Goal: Find specific page/section

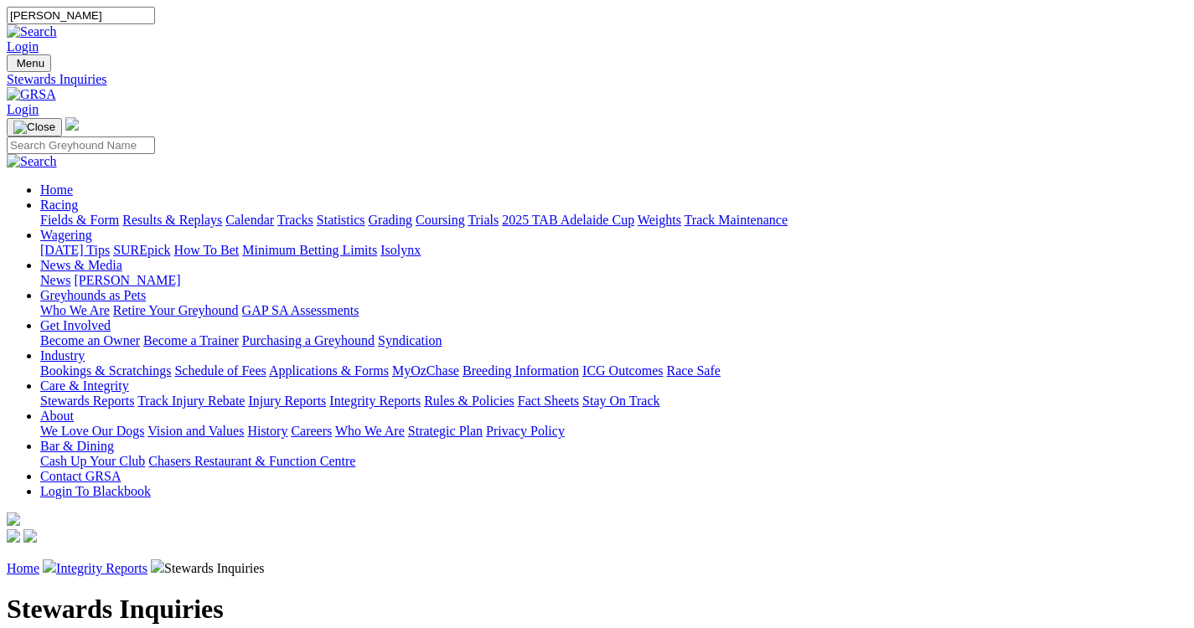
click at [40, 213] on link "Fields & Form" at bounding box center [79, 220] width 79 height 14
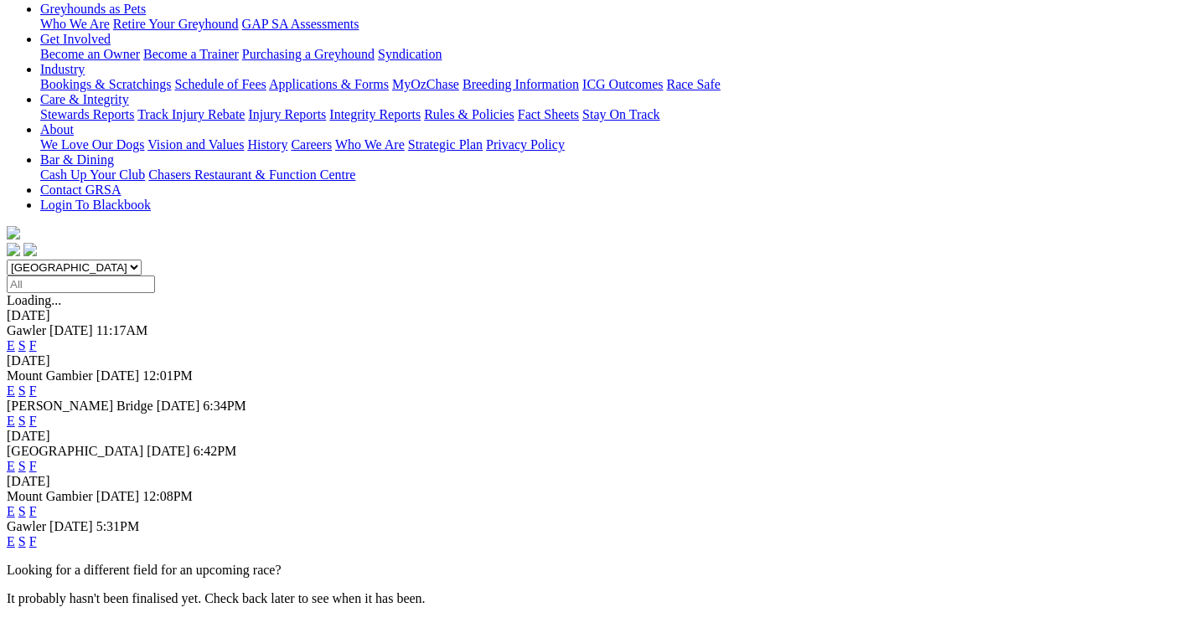
scroll to position [323, 0]
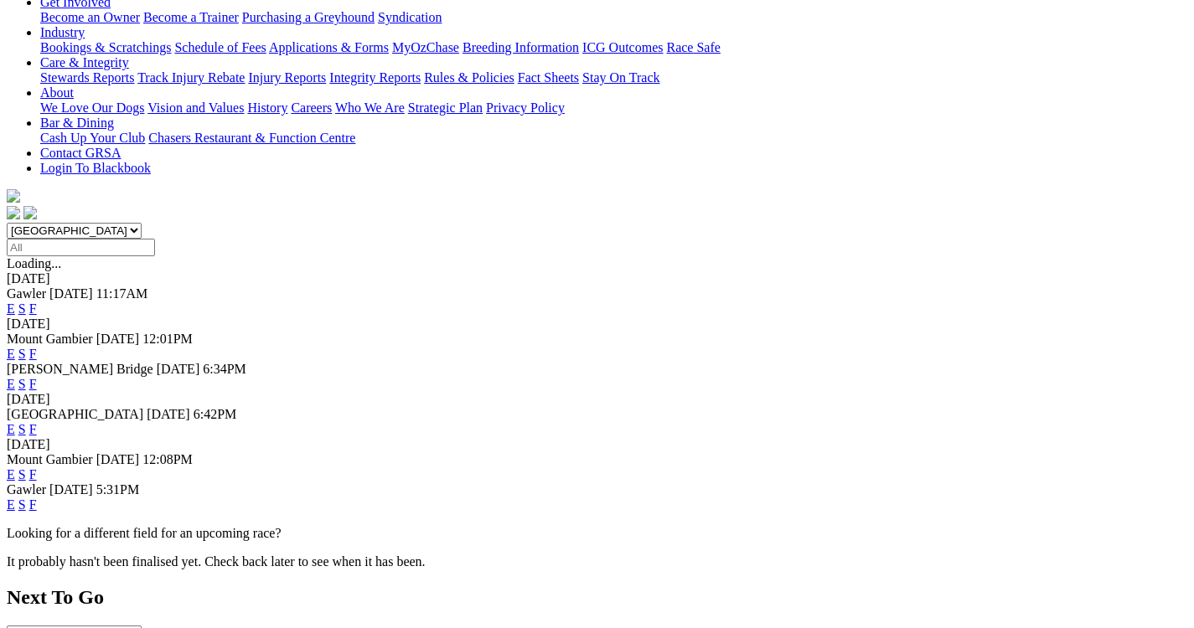
click at [37, 498] on link "F" at bounding box center [33, 505] width 8 height 14
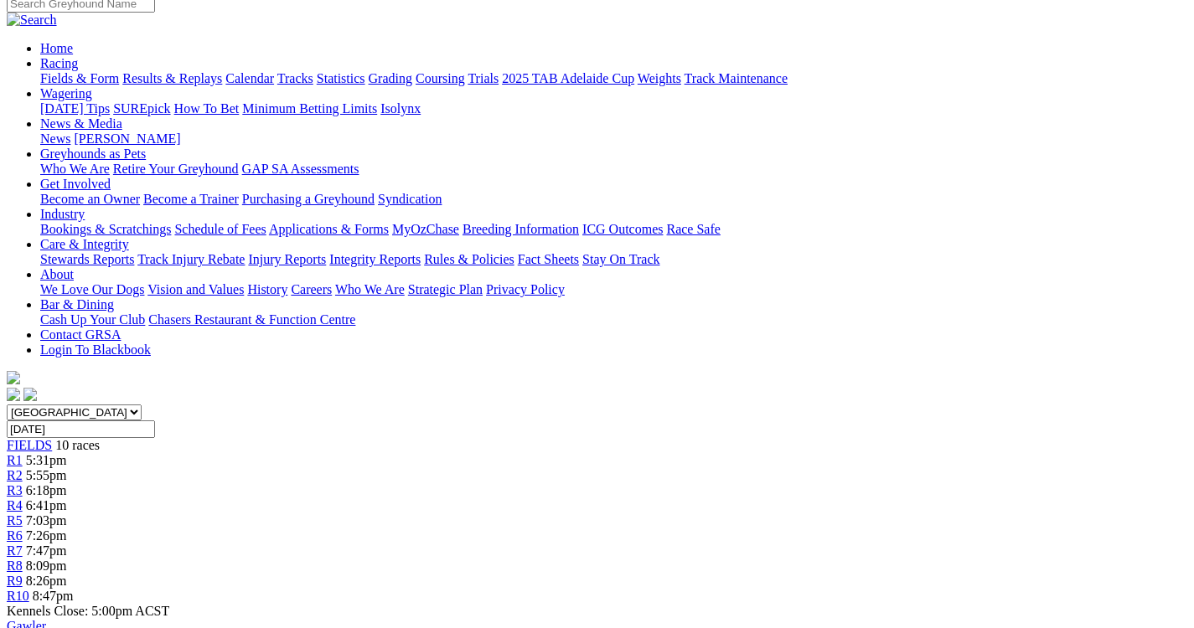
scroll to position [101, 0]
